Goal: Task Accomplishment & Management: Manage account settings

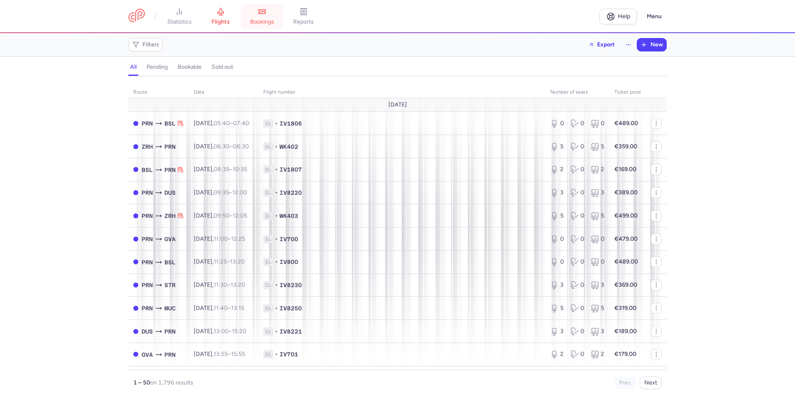
click at [255, 15] on link "bookings" at bounding box center [262, 16] width 41 height 18
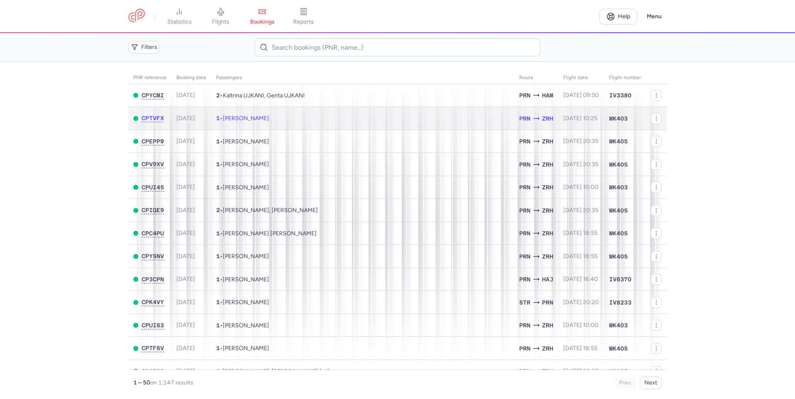
click at [331, 116] on td "1 • [PERSON_NAME]" at bounding box center [362, 118] width 303 height 23
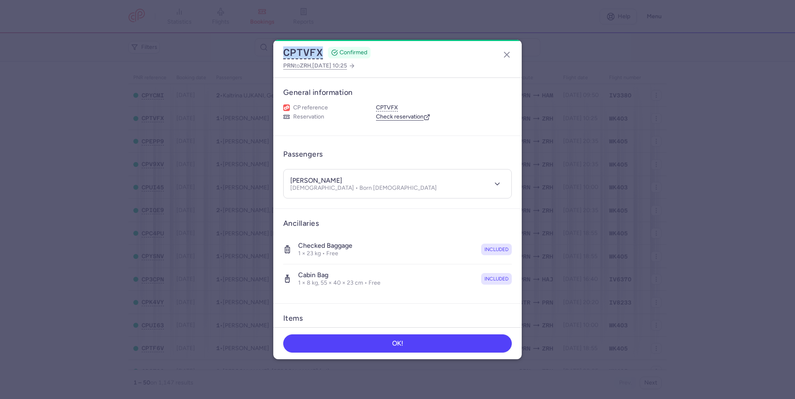
drag, startPoint x: 323, startPoint y: 51, endPoint x: 273, endPoint y: 52, distance: 50.2
click at [273, 52] on dialog "CPTVFX CONFIRMED PRN to ZRH , [DATE] 10:25 General information CP reference CPT…" at bounding box center [397, 199] width 769 height 319
copy button "CPTVFX"
click at [508, 51] on icon "button" at bounding box center [507, 55] width 10 height 10
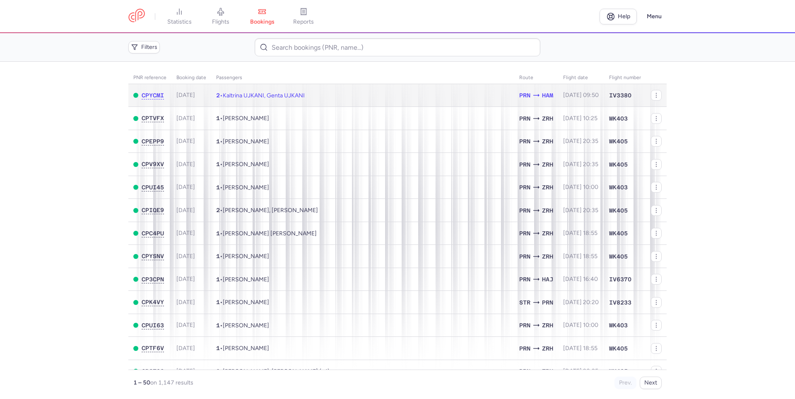
click at [256, 100] on td "2 • Kaltrina UJKANI, Genta UJKANI" at bounding box center [362, 95] width 303 height 23
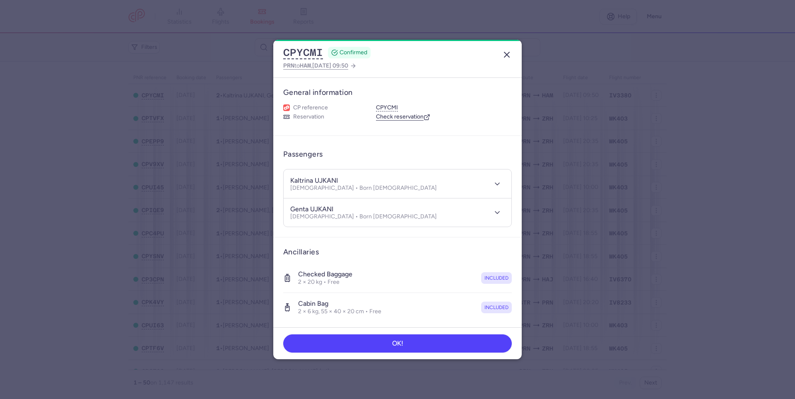
click at [505, 53] on icon "button" at bounding box center [507, 55] width 10 height 10
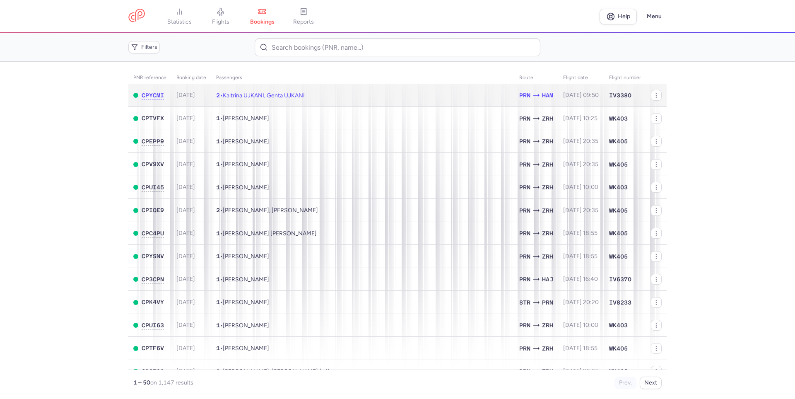
click at [358, 97] on td "2 • Kaltrina UJKANI, Genta UJKANI" at bounding box center [362, 95] width 303 height 23
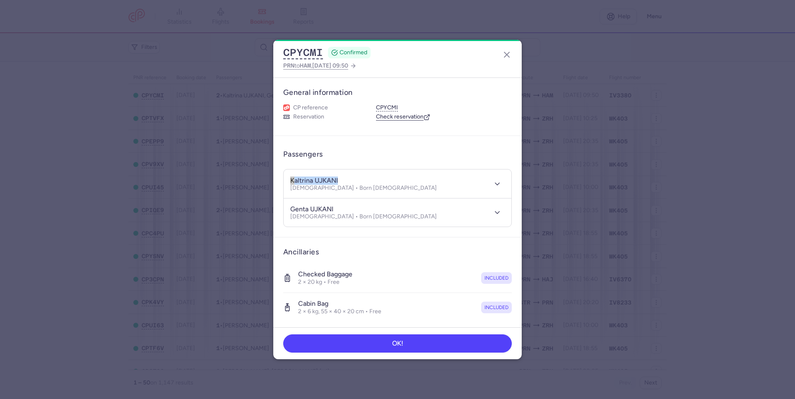
drag, startPoint x: 359, startPoint y: 172, endPoint x: 266, endPoint y: 169, distance: 93.7
click at [266, 169] on dialog "CPYCMI CONFIRMED PRN to HAM , [DATE] 09:50 General information CP reference CPY…" at bounding box center [397, 199] width 769 height 319
copy h4 "kaltrina UJKANI"
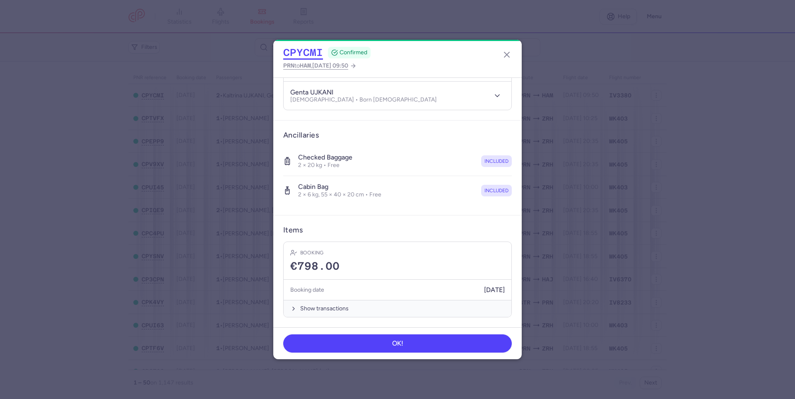
click at [297, 49] on button "CPYCMI" at bounding box center [303, 52] width 40 height 12
drag, startPoint x: 326, startPoint y: 49, endPoint x: 254, endPoint y: 54, distance: 71.9
click at [254, 54] on dialog "CPYCMI CONFIRMED PRN to HAM , [DATE] 09:50 General information CP reference CPY…" at bounding box center [397, 199] width 769 height 319
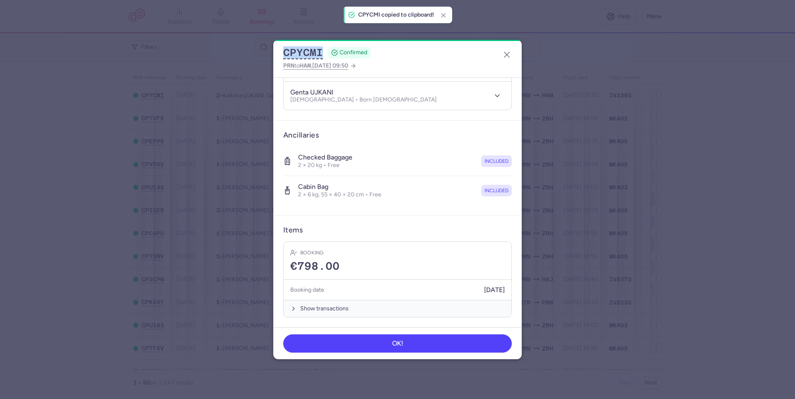
copy div "CPYCMI"
click at [511, 52] on icon "button" at bounding box center [507, 55] width 10 height 10
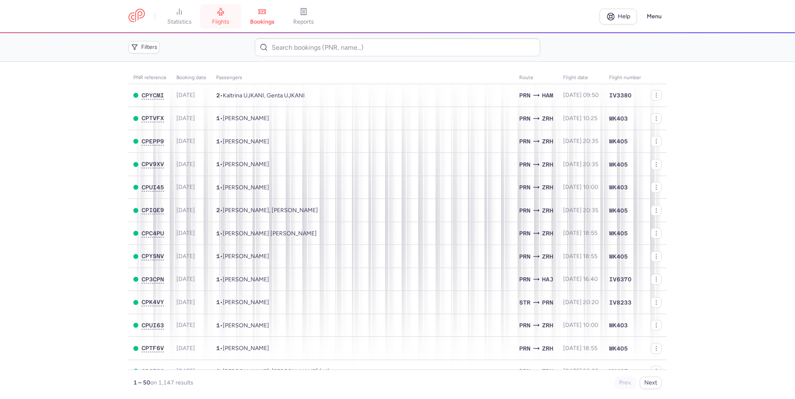
click at [218, 12] on link "flights" at bounding box center [220, 16] width 41 height 18
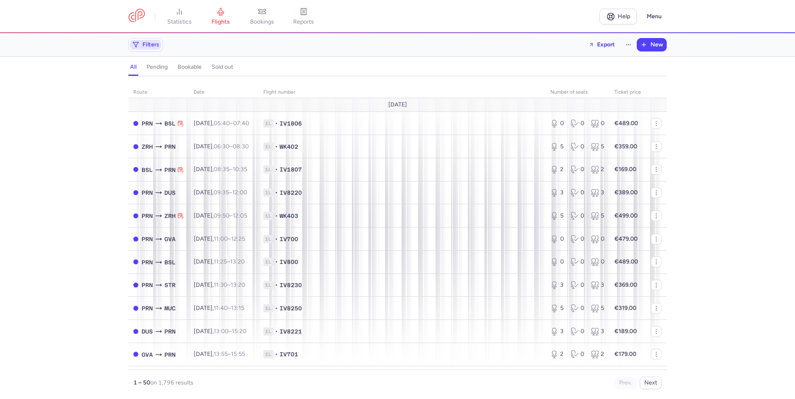
click at [150, 49] on span "Filters" at bounding box center [145, 45] width 31 height 10
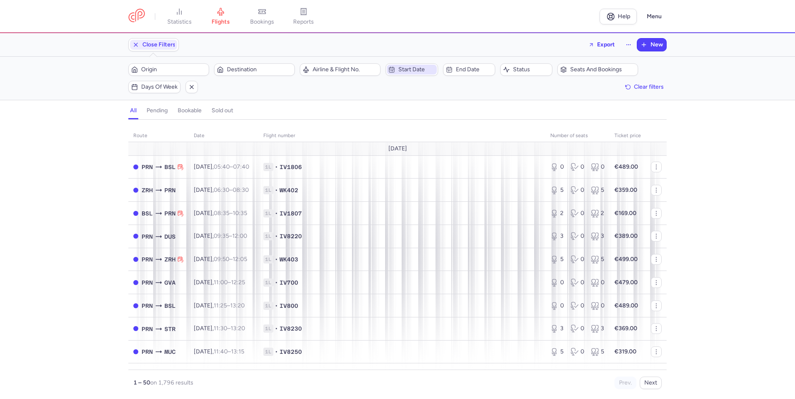
click at [420, 66] on span "Start date" at bounding box center [412, 70] width 50 height 10
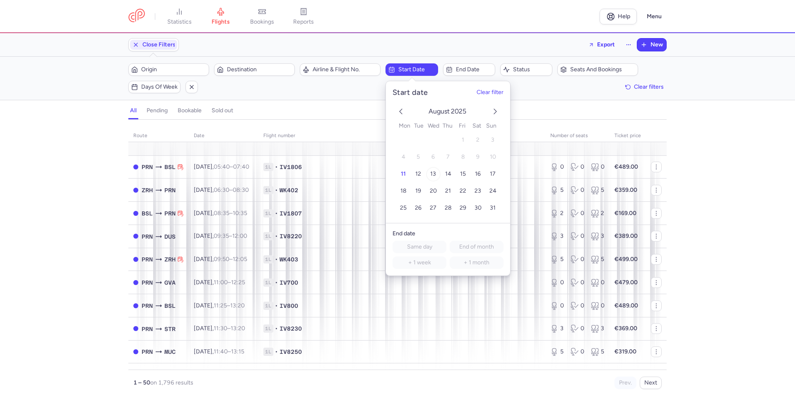
click at [434, 172] on span "13" at bounding box center [433, 174] width 6 height 7
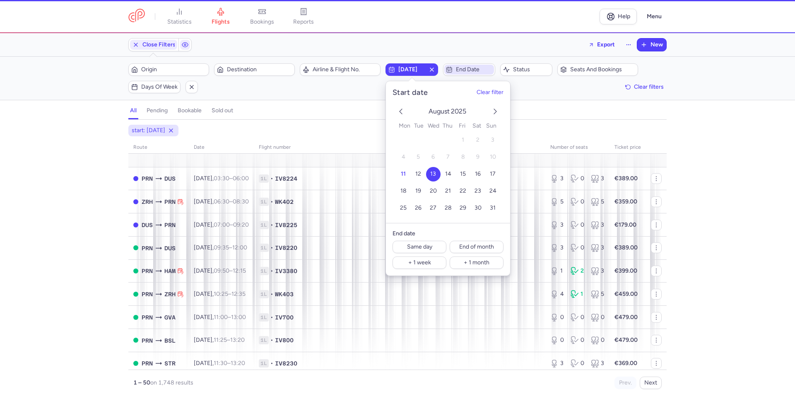
click at [478, 71] on span "End date" at bounding box center [474, 69] width 36 height 7
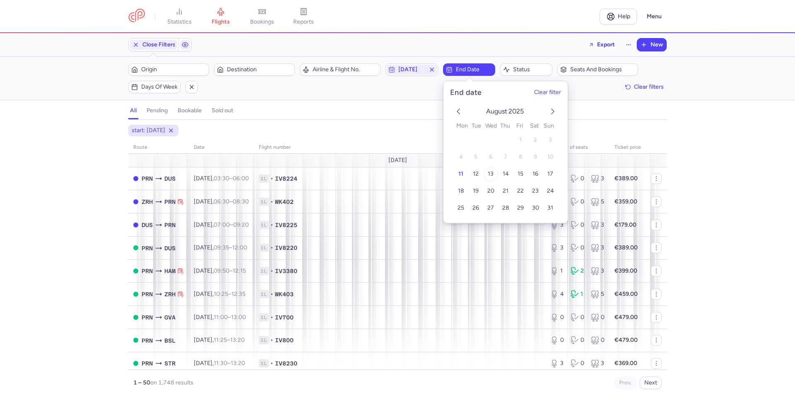
click at [491, 174] on span "13" at bounding box center [491, 174] width 6 height 7
drag, startPoint x: 23, startPoint y: 227, endPoint x: 41, endPoint y: 215, distance: 20.9
click at [23, 226] on div "start: [DATE] end: [DATE] route date Flight number number of seats Ticket price…" at bounding box center [397, 262] width 795 height 274
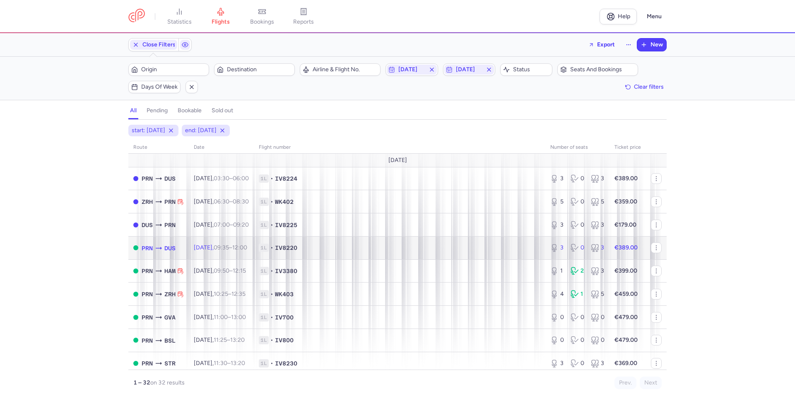
click at [422, 246] on span "1L • IV8220" at bounding box center [400, 248] width 282 height 8
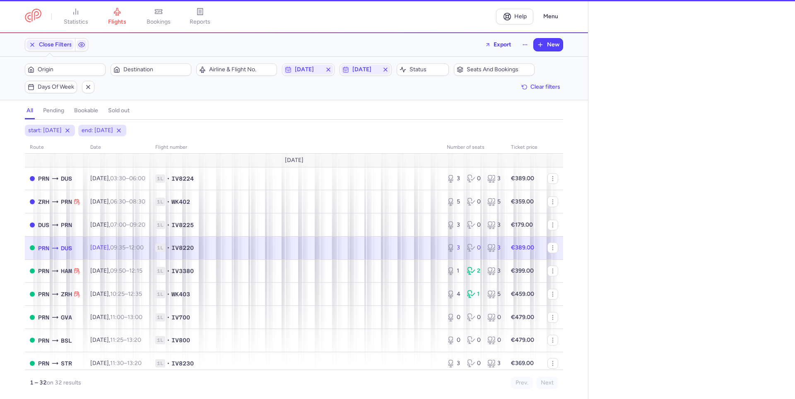
select select "days"
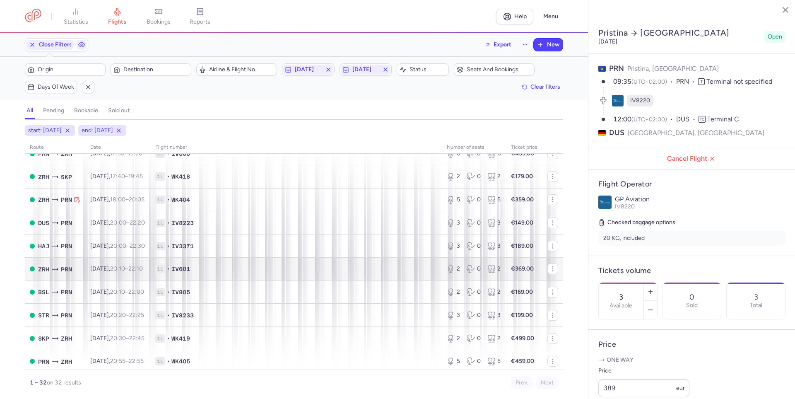
scroll to position [537, 0]
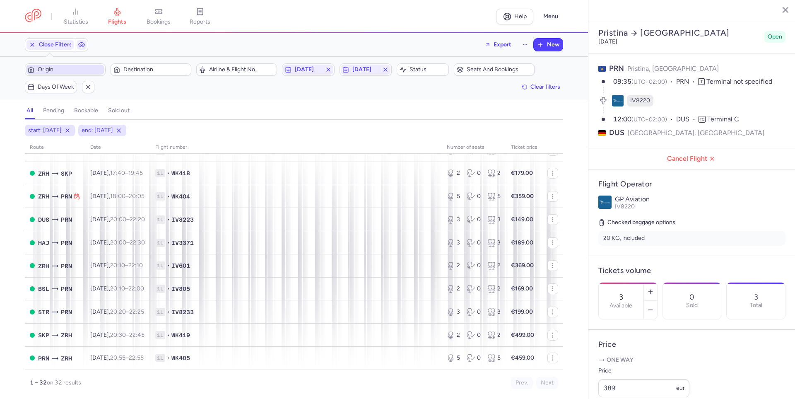
click at [74, 73] on span "Origin" at bounding box center [70, 69] width 65 height 7
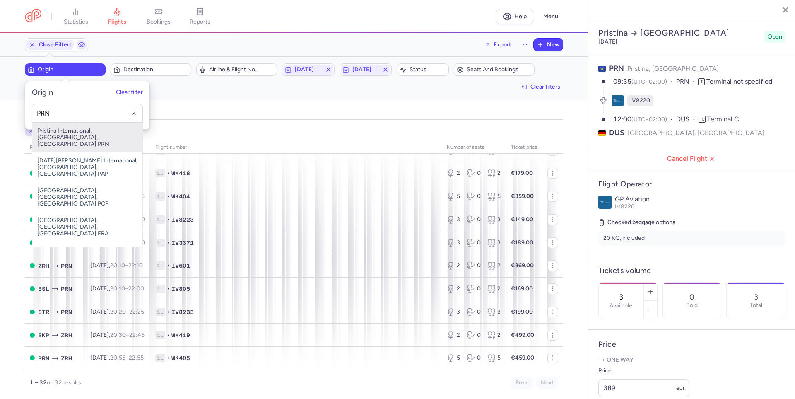
type input "PRN"
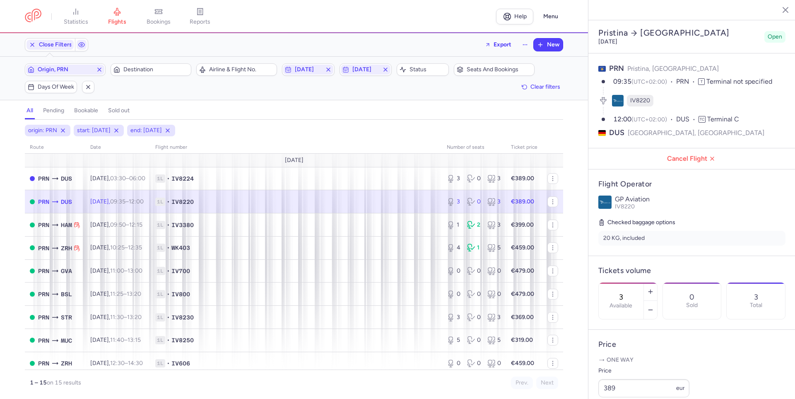
click at [363, 205] on span "1L • IV8220" at bounding box center [296, 202] width 282 height 8
click at [657, 301] on button "button" at bounding box center [650, 310] width 13 height 18
click at [634, 382] on span "Save changes" at bounding box center [626, 382] width 41 height 7
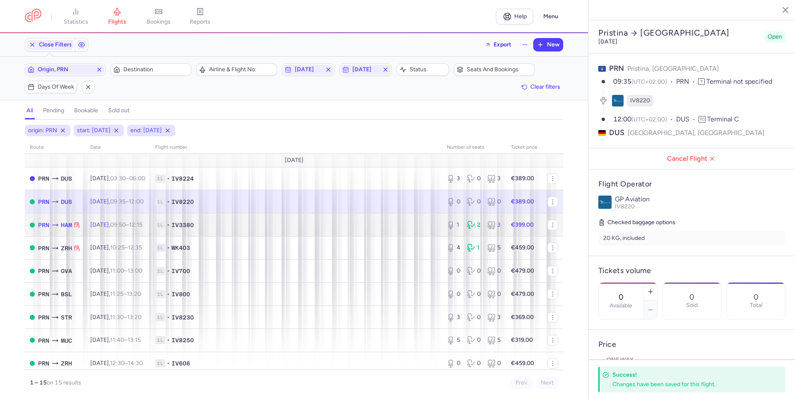
click at [407, 226] on span "1L • IV3380" at bounding box center [296, 225] width 282 height 8
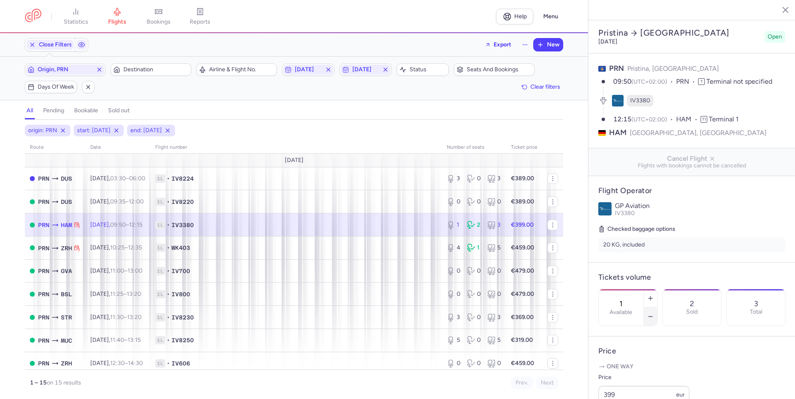
click at [654, 313] on icon "button" at bounding box center [651, 316] width 7 height 7
click at [613, 385] on span "Save changes" at bounding box center [626, 382] width 41 height 7
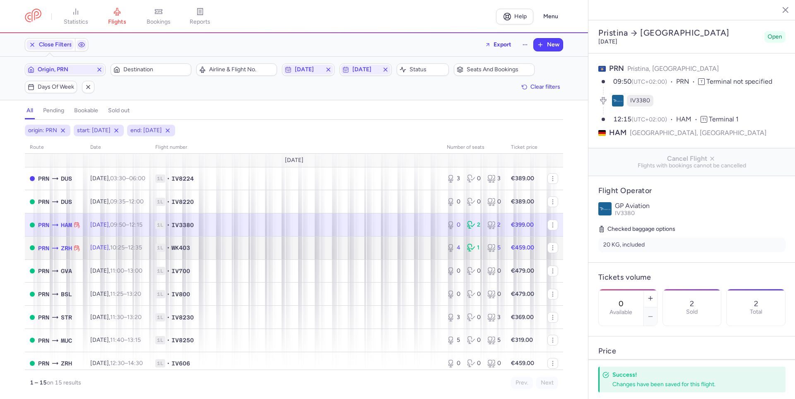
click at [409, 251] on span "1L • WK403" at bounding box center [296, 248] width 282 height 8
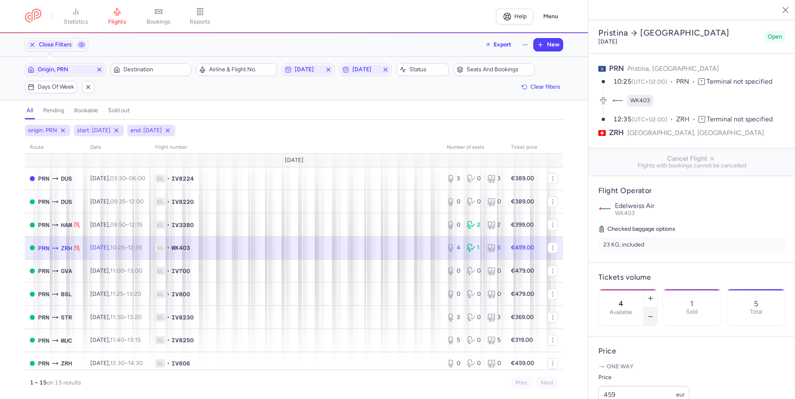
click at [654, 313] on icon "button" at bounding box center [651, 316] width 7 height 7
click at [628, 373] on footer "Save changes" at bounding box center [692, 383] width 207 height 32
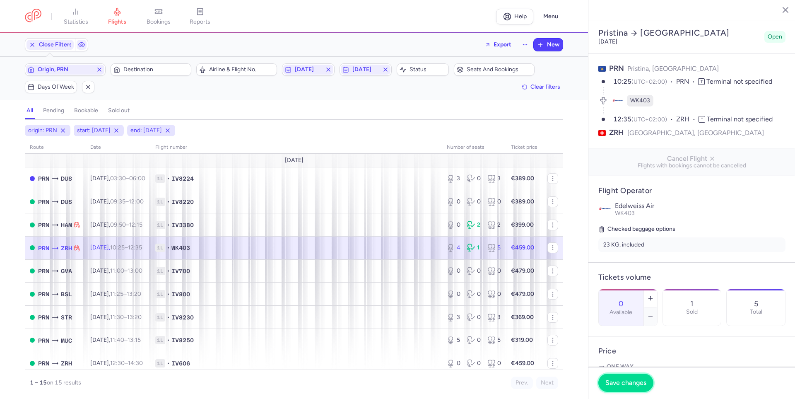
click at [623, 379] on button "Save changes" at bounding box center [626, 383] width 55 height 18
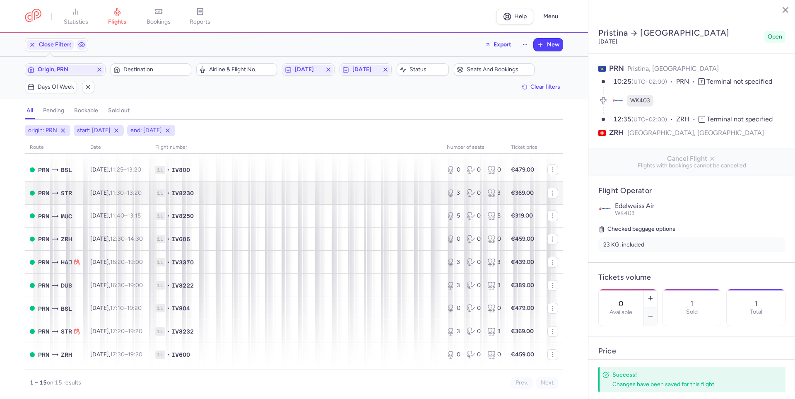
scroll to position [144, 0]
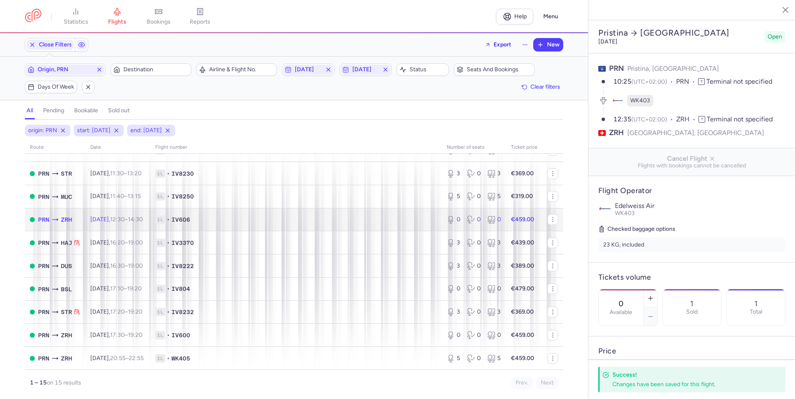
click at [343, 226] on td "1L • IV606" at bounding box center [296, 219] width 292 height 23
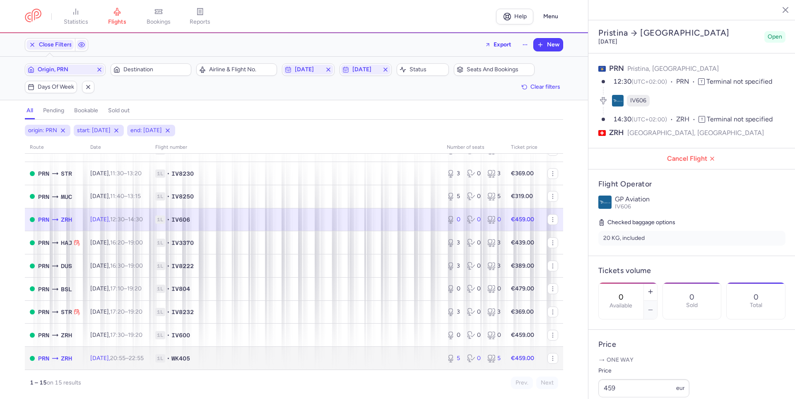
click at [345, 355] on span "1L • WK405" at bounding box center [296, 358] width 282 height 8
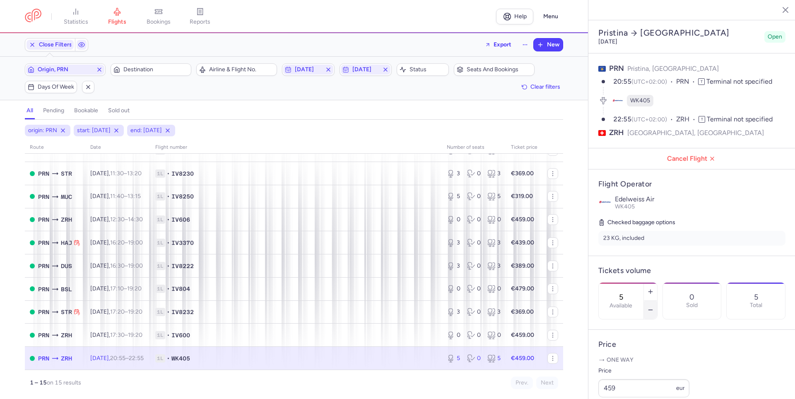
click at [657, 301] on button "button" at bounding box center [650, 310] width 13 height 18
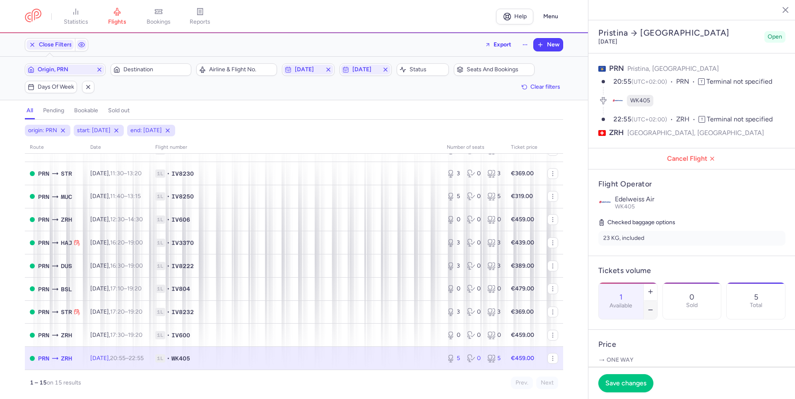
type input "0"
click at [609, 382] on span "Save changes" at bounding box center [626, 382] width 41 height 7
